Goal: Information Seeking & Learning: Learn about a topic

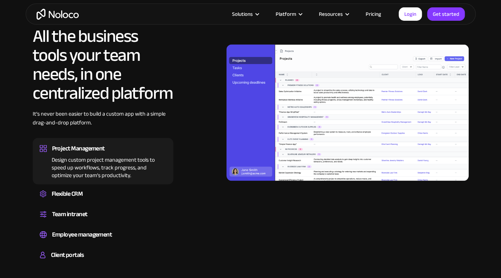
scroll to position [634, 0]
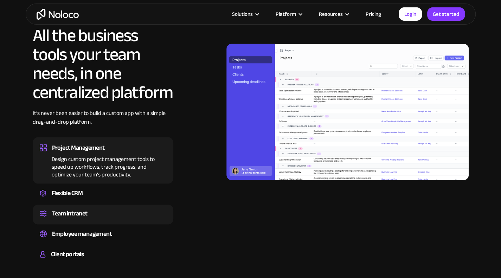
click at [70, 208] on div "Team intranet" at bounding box center [69, 213] width 35 height 11
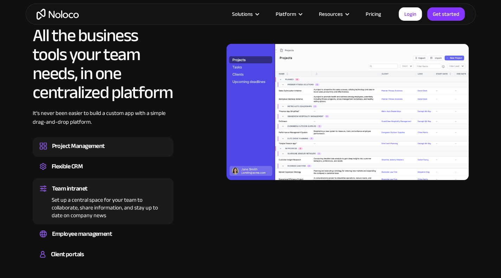
click at [74, 141] on div "Project Management" at bounding box center [78, 146] width 53 height 11
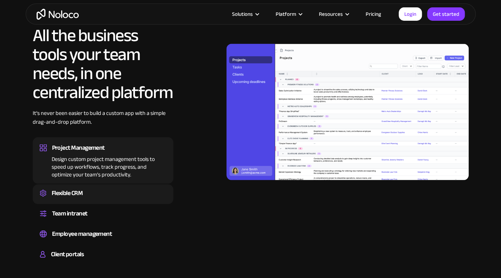
click at [72, 188] on div "Flexible CRM" at bounding box center [67, 193] width 31 height 11
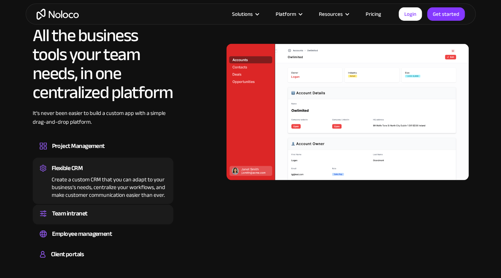
click at [72, 208] on div "Team intranet" at bounding box center [69, 213] width 35 height 11
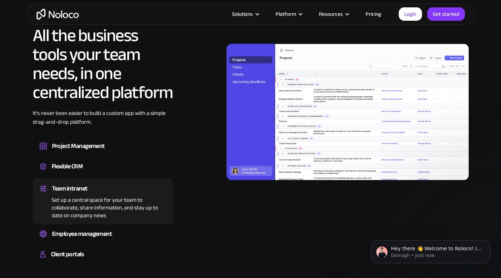
scroll to position [0, 0]
click at [72, 161] on div "Flexible CRM" at bounding box center [67, 166] width 31 height 11
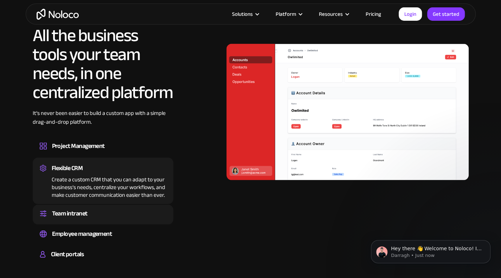
click at [71, 208] on div "Team intranet" at bounding box center [69, 213] width 35 height 11
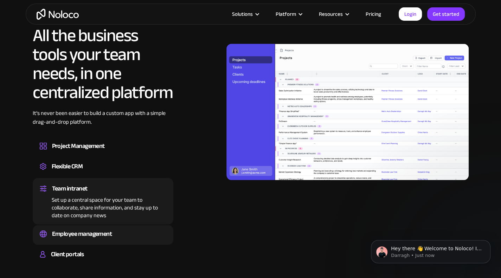
click at [84, 228] on div "Employee management" at bounding box center [82, 233] width 60 height 11
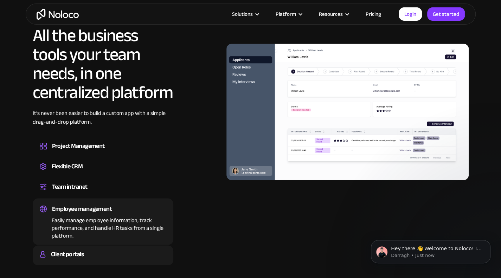
click at [61, 249] on div "Client portals" at bounding box center [67, 254] width 33 height 11
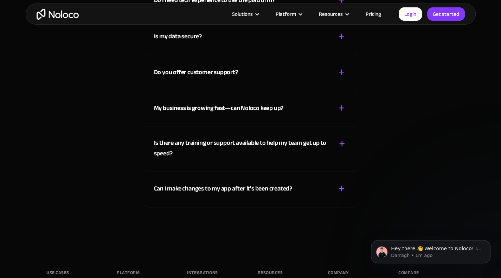
scroll to position [3884, 0]
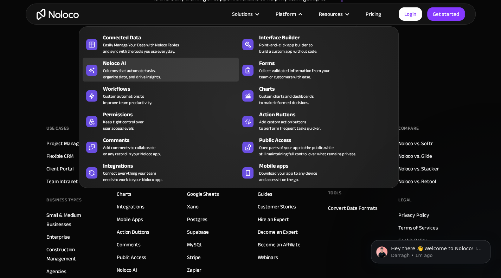
click at [166, 72] on div "Noloco AI Columns that automate tasks, organize data, and drive insights." at bounding box center [169, 69] width 132 height 21
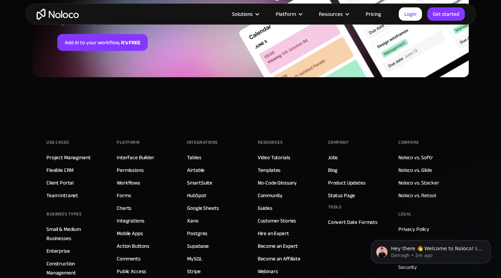
scroll to position [2517, 0]
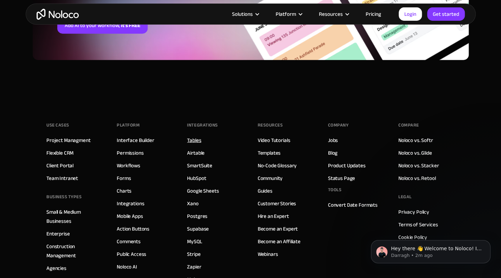
click at [193, 137] on link "Tables" at bounding box center [194, 140] width 14 height 9
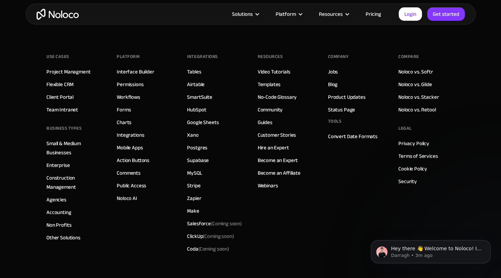
scroll to position [1930, 0]
click at [332, 67] on link "Jobs" at bounding box center [333, 71] width 10 height 9
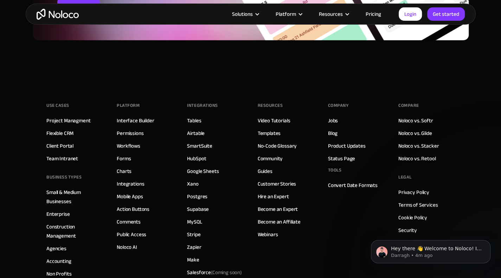
scroll to position [719, 0]
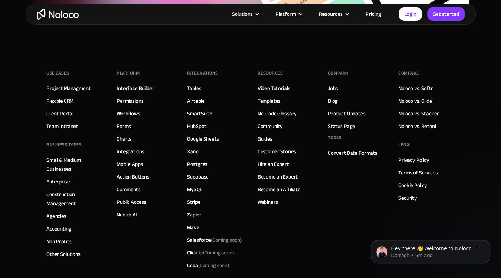
click at [353, 215] on div "Company Jobs Blog Product Updates Status Page Tools Convert Date Formats" at bounding box center [356, 169] width 56 height 204
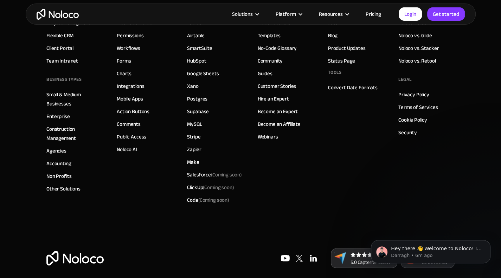
scroll to position [752, 0]
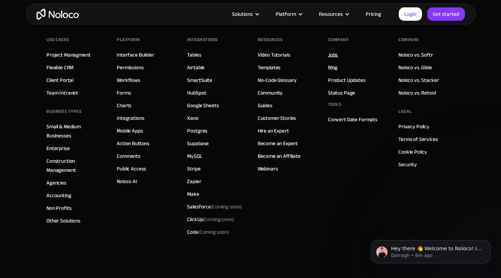
click at [333, 54] on link "Jobs" at bounding box center [333, 54] width 10 height 9
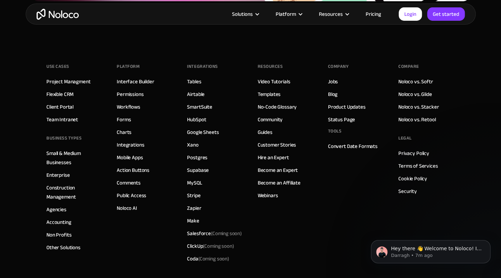
scroll to position [726, 0]
click at [371, 15] on link "Pricing" at bounding box center [373, 13] width 33 height 9
